Goal: Transaction & Acquisition: Purchase product/service

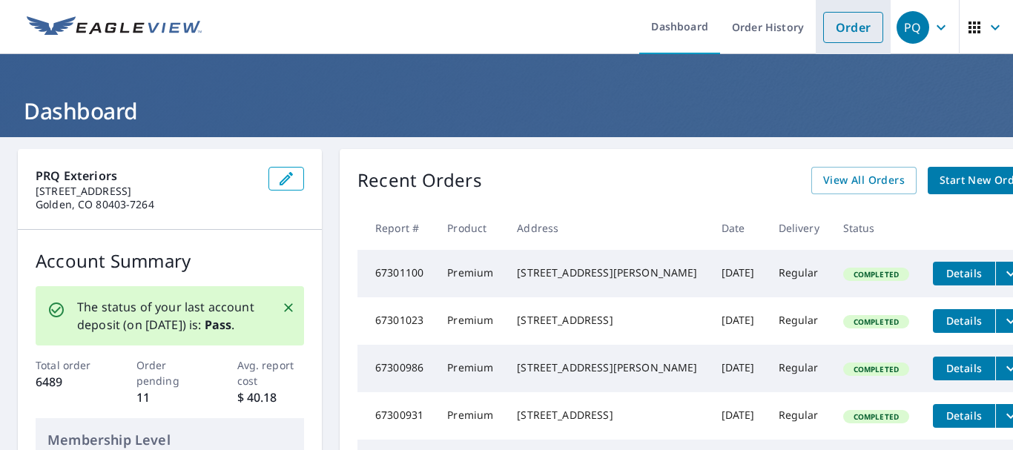
click at [840, 31] on link "Order" at bounding box center [854, 27] width 60 height 31
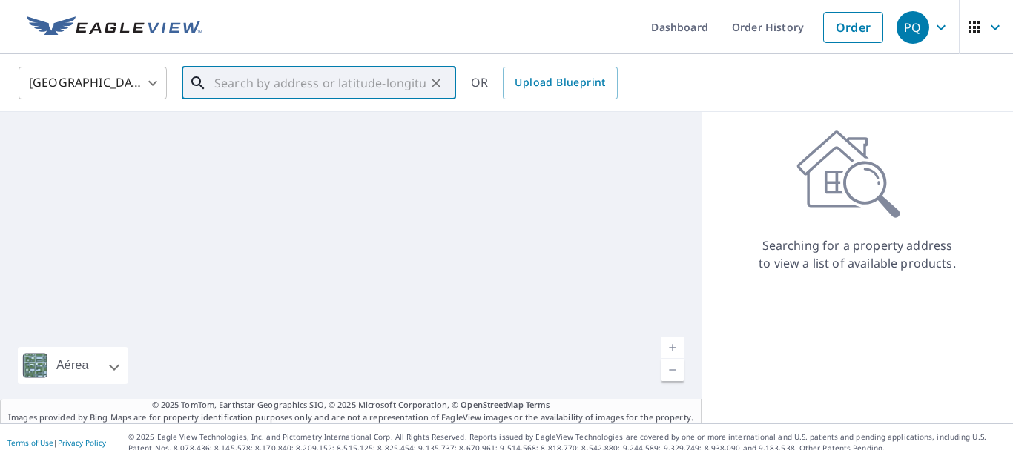
click at [325, 82] on input "text" at bounding box center [319, 83] width 211 height 42
paste input "113 E Alcove"
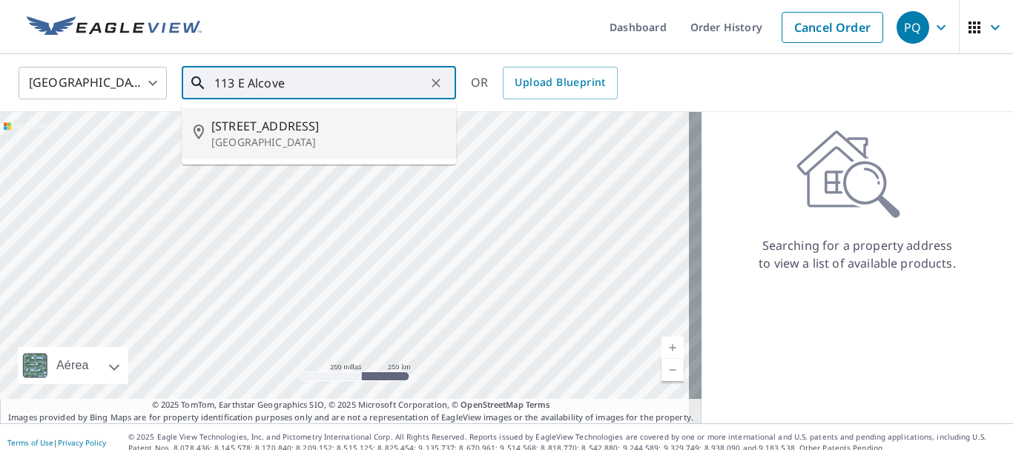
click at [312, 119] on span "[STREET_ADDRESS]" at bounding box center [327, 126] width 233 height 18
type input "[STREET_ADDRESS]"
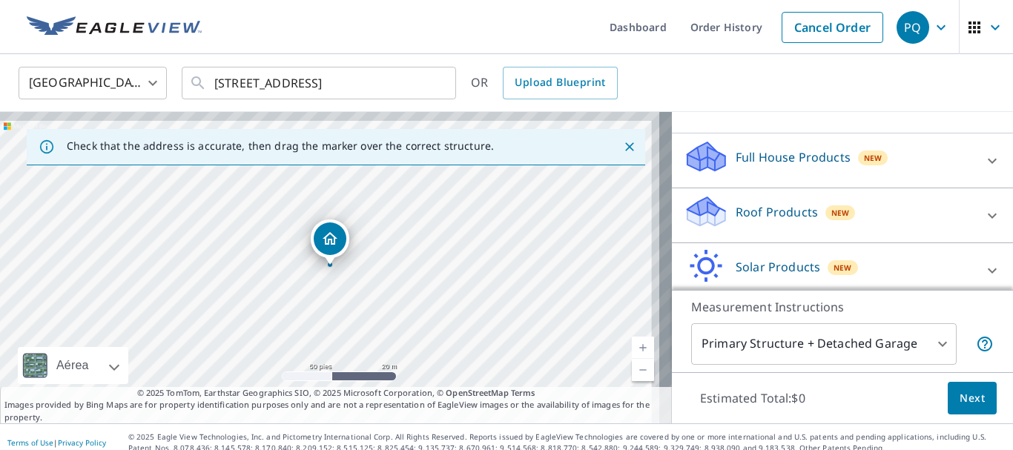
scroll to position [148, 0]
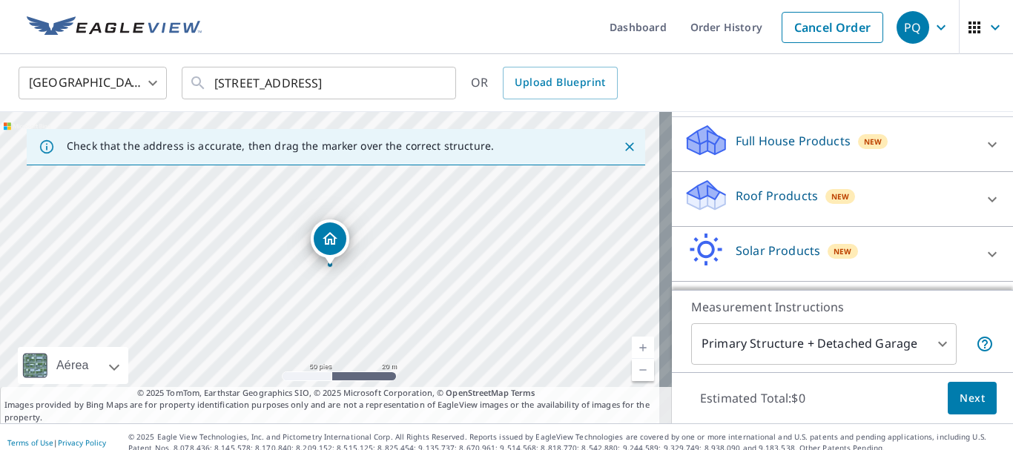
click at [775, 205] on p "Roof Products" at bounding box center [777, 196] width 82 height 18
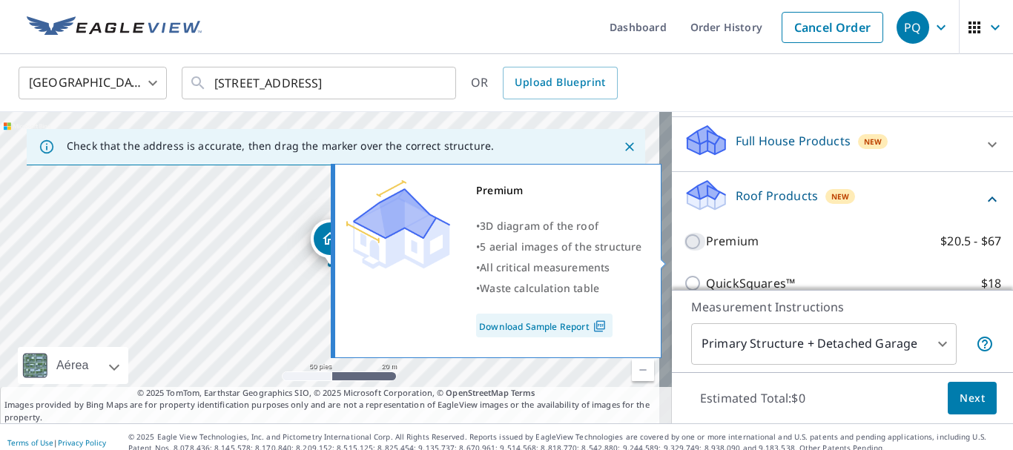
click at [687, 251] on input "Premium $20.5 - $67" at bounding box center [695, 242] width 22 height 18
checkbox input "true"
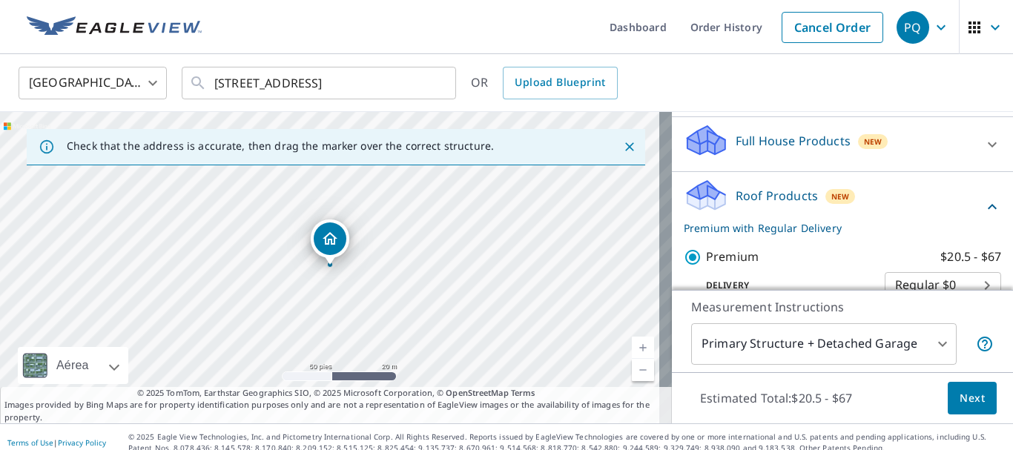
click at [757, 354] on body "PQ PQ Dashboard Order History Cancel Order PQ [GEOGRAPHIC_DATA] [GEOGRAPHIC_DAT…" at bounding box center [506, 225] width 1013 height 450
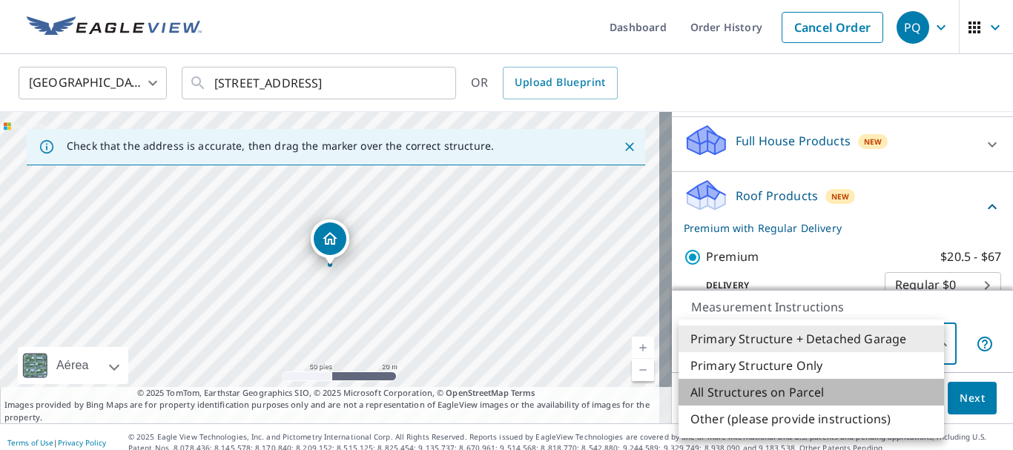
click at [766, 401] on li "All Structures on Parcel" at bounding box center [812, 392] width 266 height 27
type input "3"
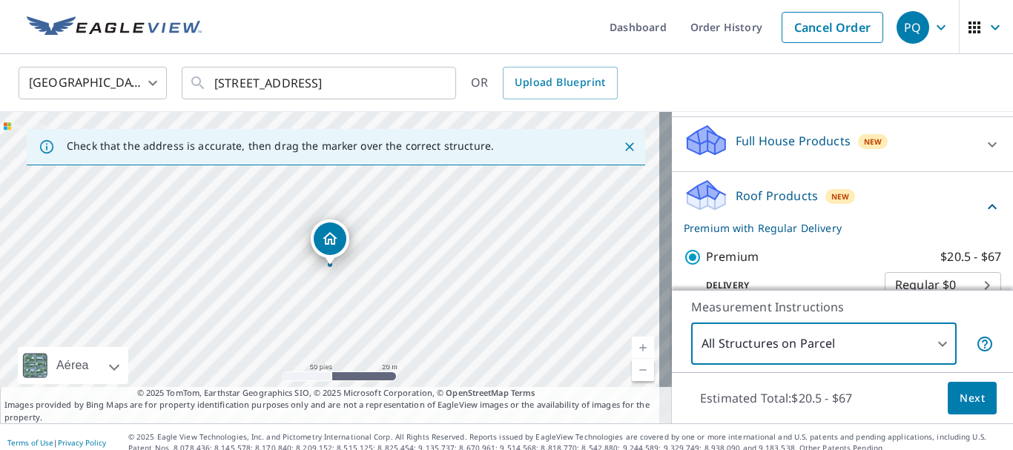
click at [960, 404] on span "Next" at bounding box center [972, 399] width 25 height 19
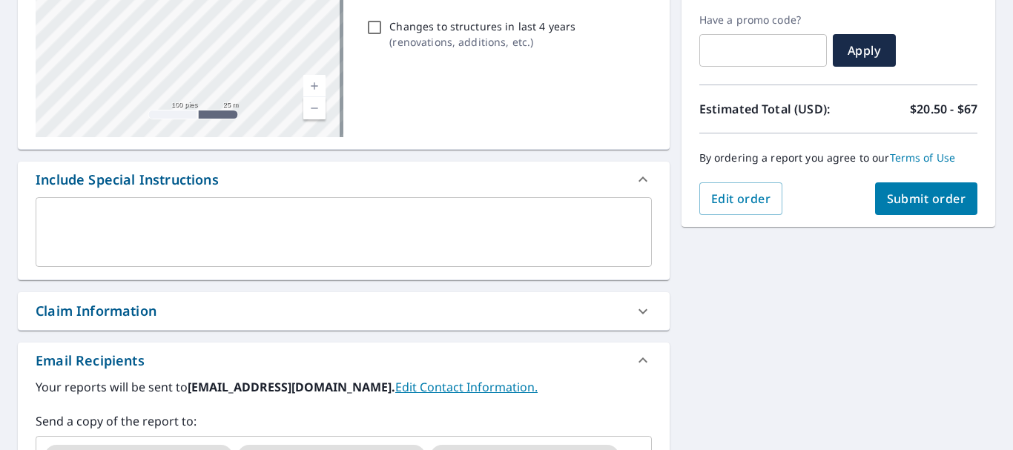
scroll to position [297, 0]
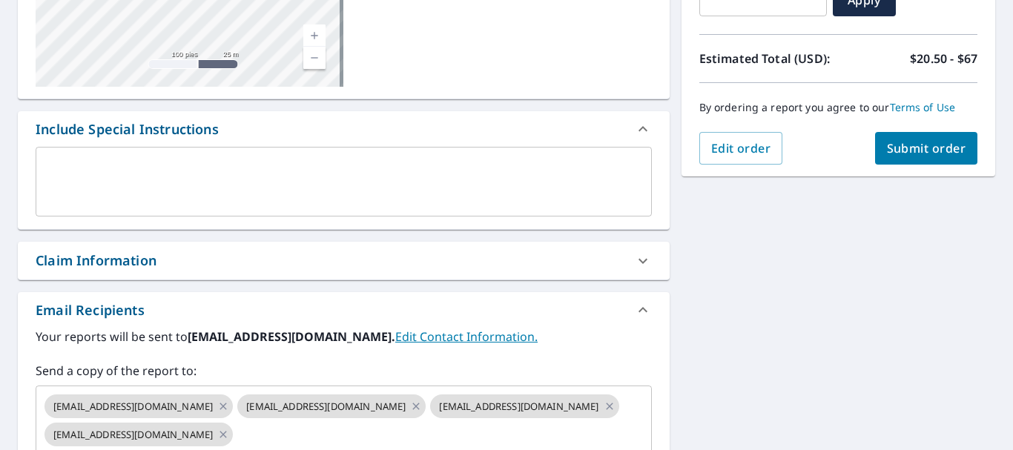
click at [148, 269] on div "Claim Information" at bounding box center [96, 261] width 121 height 20
checkbox input "true"
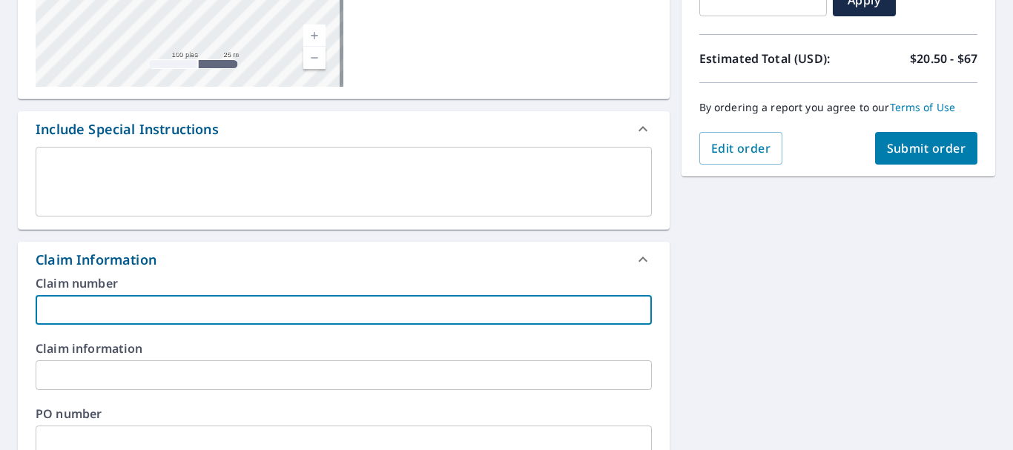
click at [116, 312] on input "text" at bounding box center [344, 310] width 617 height 30
paste input "8589 [PERSON_NAME]"
type input "8589 [PERSON_NAME]"
checkbox input "true"
type input "8589 [PERSON_NAME]"
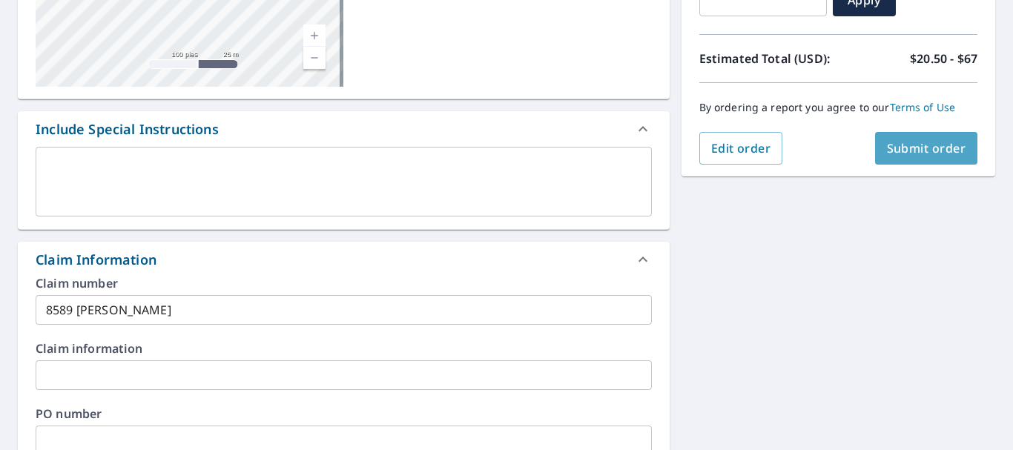
click at [921, 157] on button "Submit order" at bounding box center [926, 148] width 103 height 33
checkbox input "true"
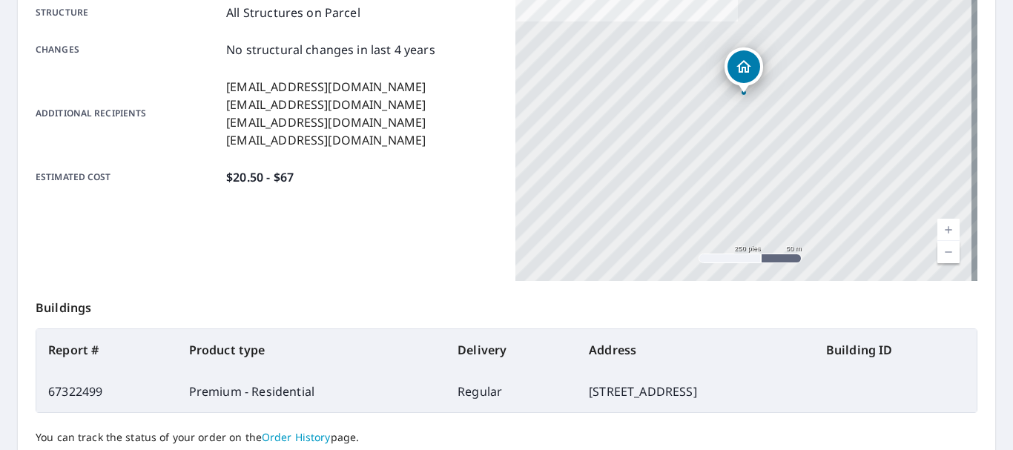
scroll to position [423, 0]
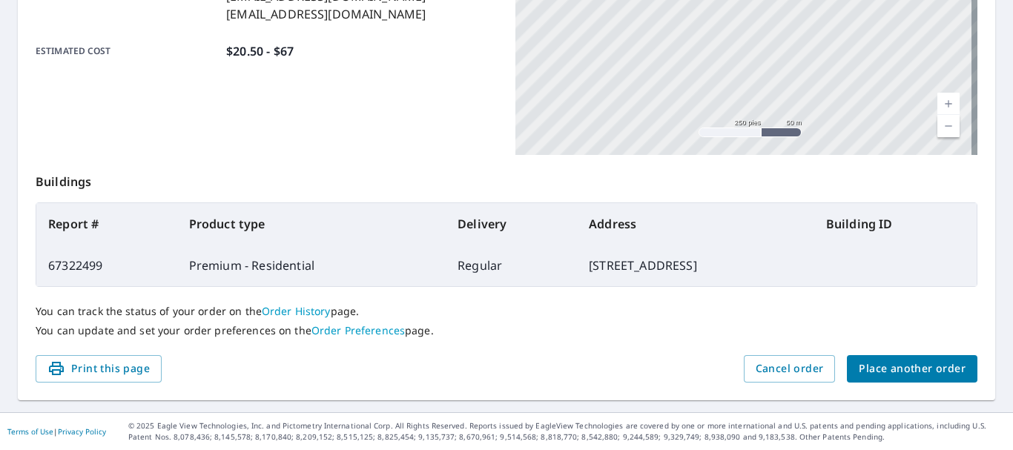
click at [865, 362] on span "Place another order" at bounding box center [912, 369] width 107 height 19
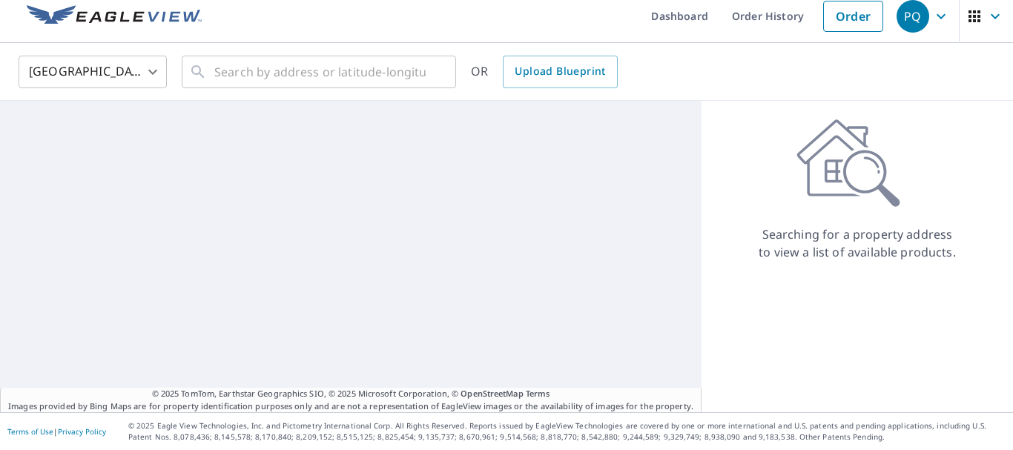
scroll to position [11, 0]
